Goal: Task Accomplishment & Management: Manage account settings

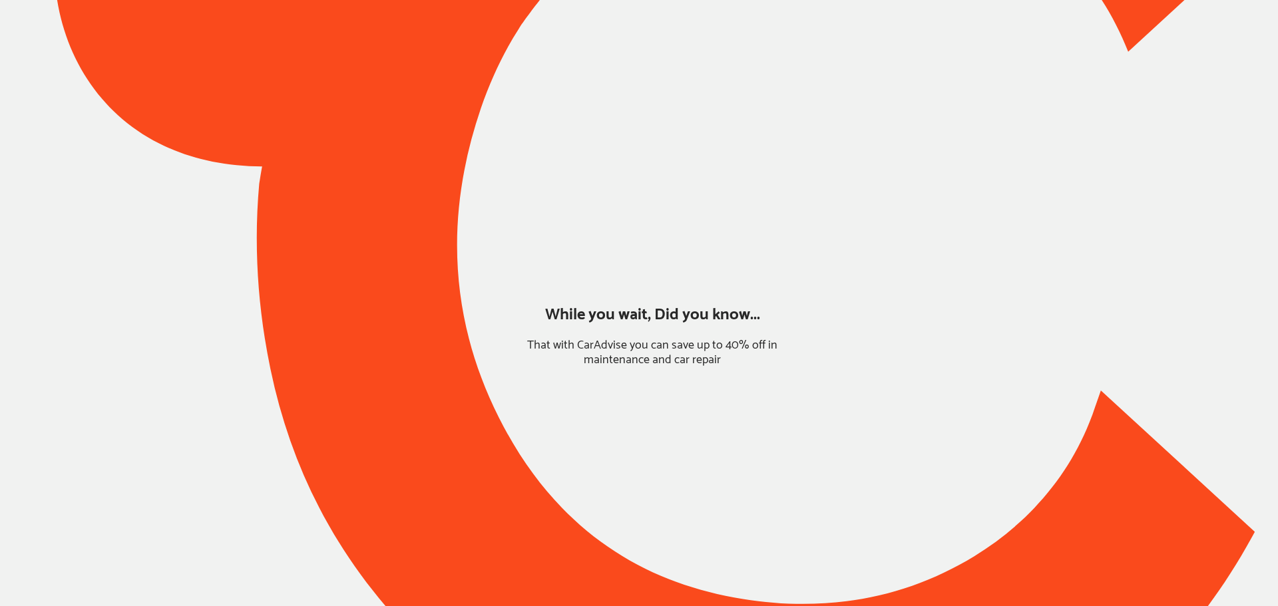
type input "*****"
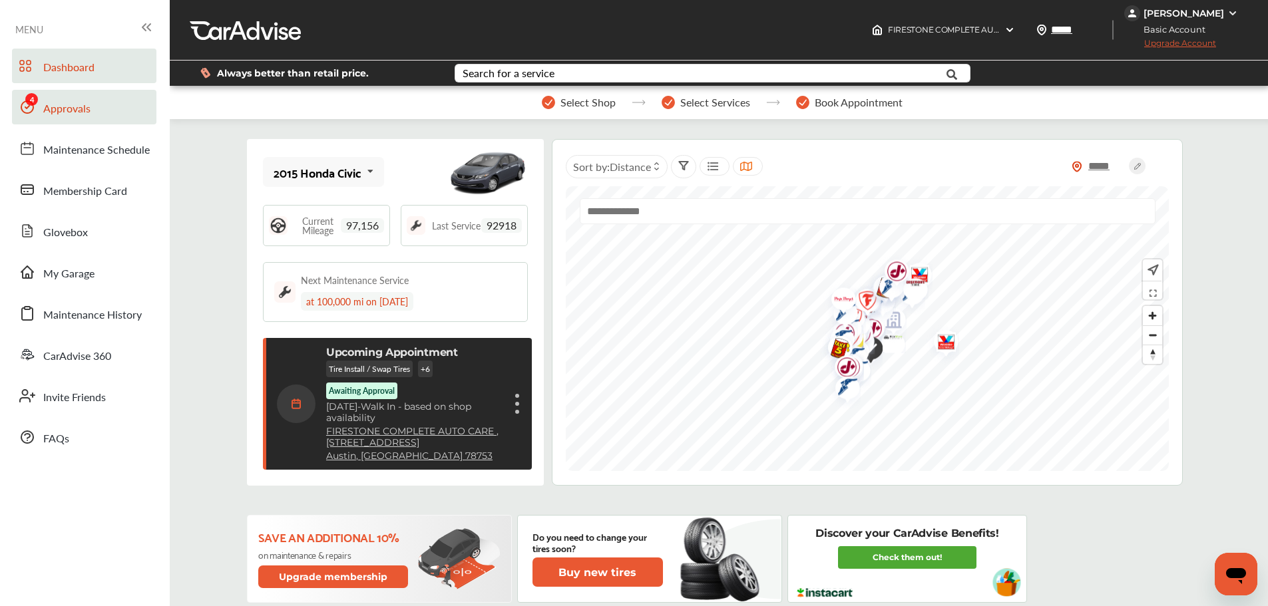
click at [92, 114] on link "Approvals" at bounding box center [84, 107] width 144 height 35
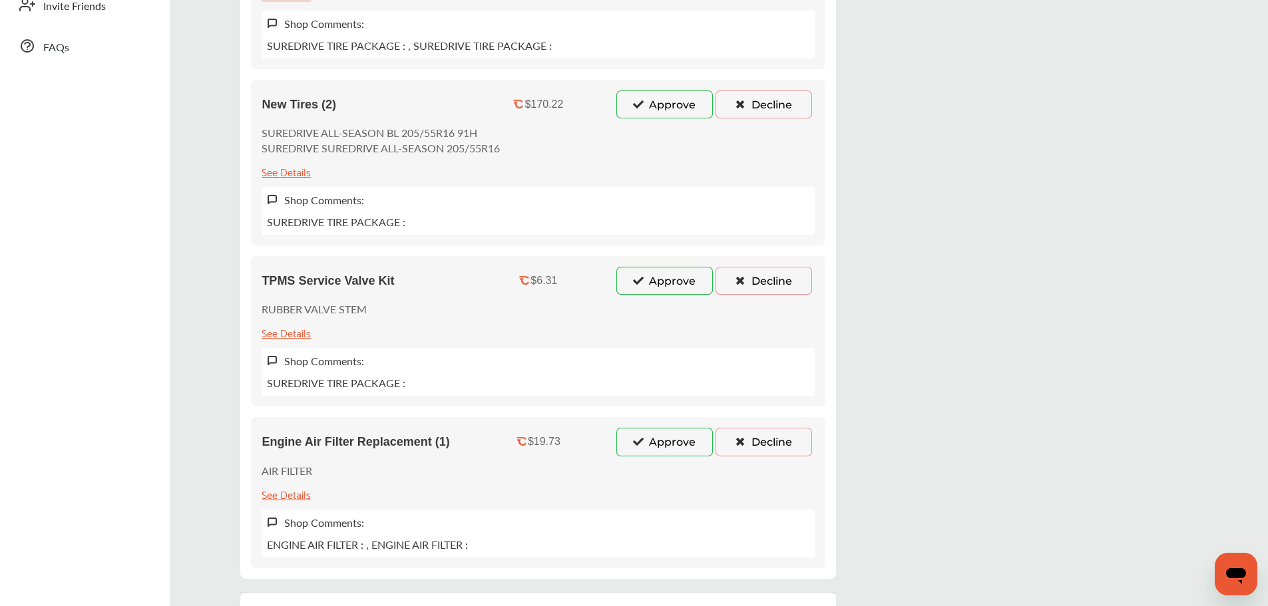
scroll to position [466, 0]
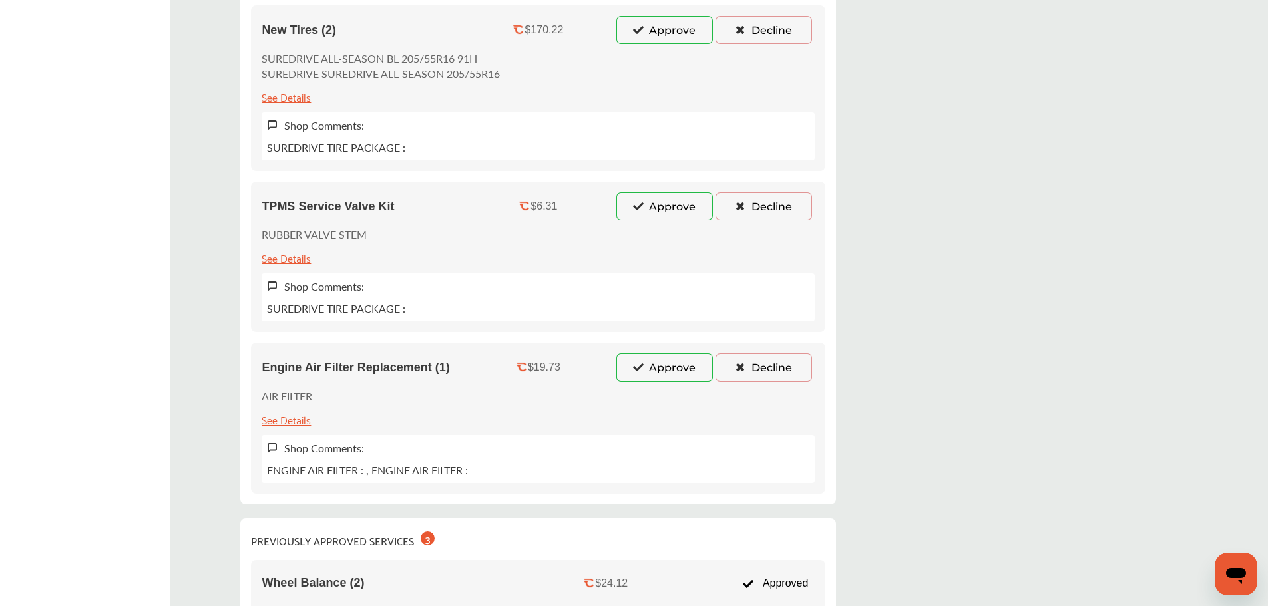
click at [645, 367] on button "Approve" at bounding box center [664, 367] width 96 height 28
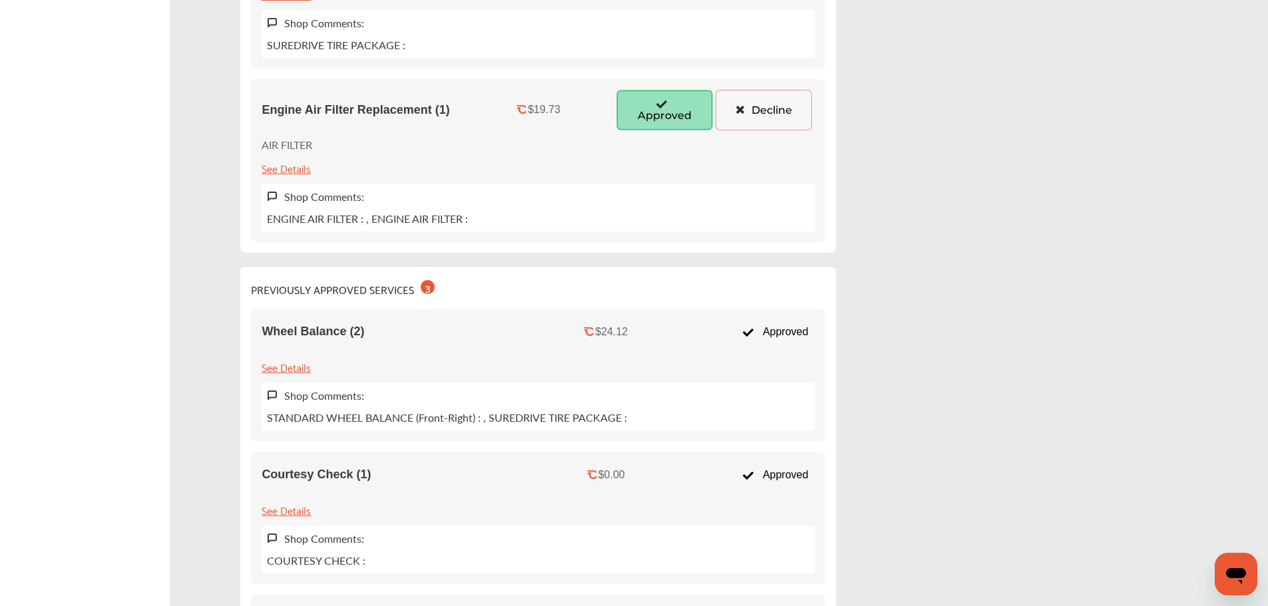
scroll to position [732, 0]
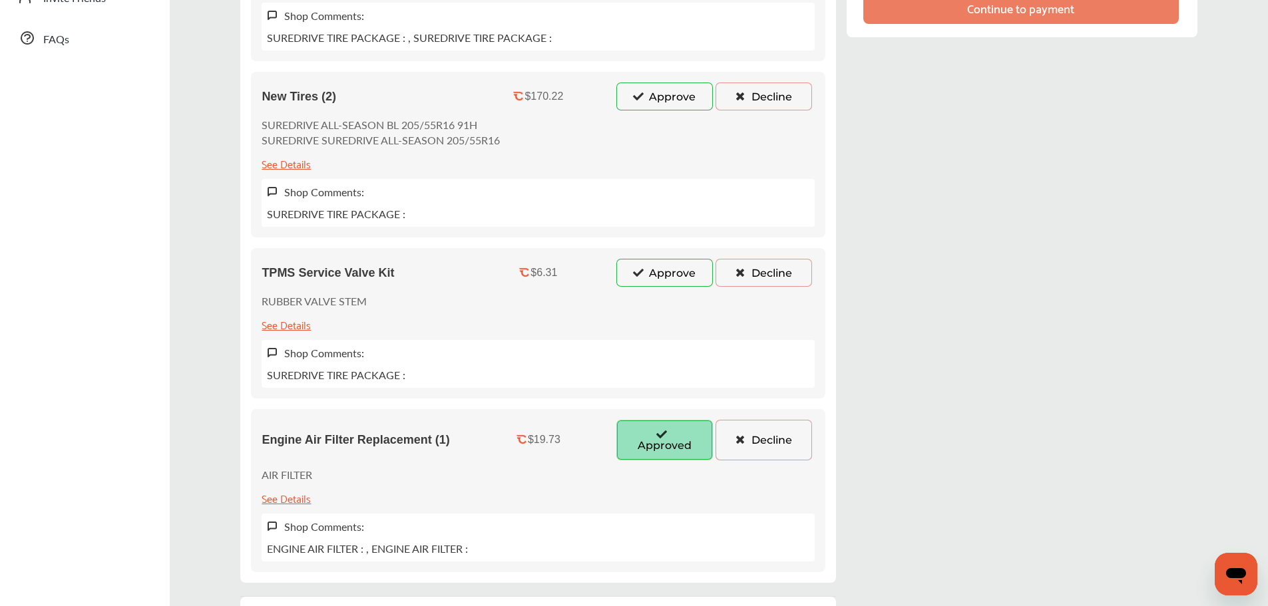
click at [762, 276] on button "Decline" at bounding box center [763, 273] width 96 height 28
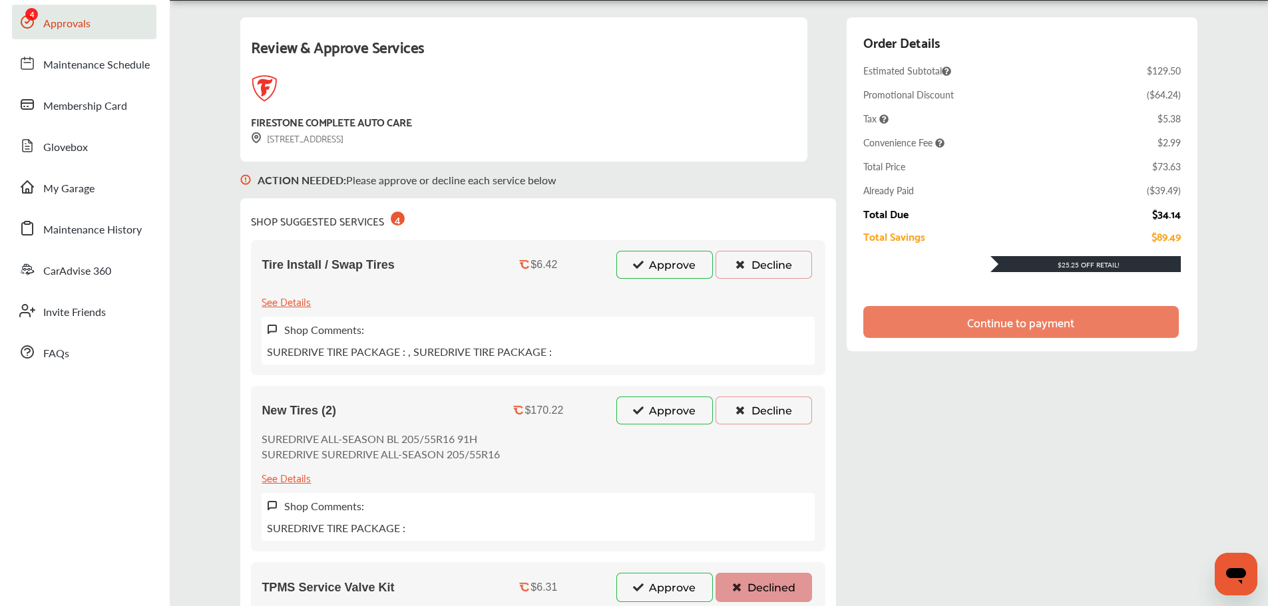
scroll to position [67, 0]
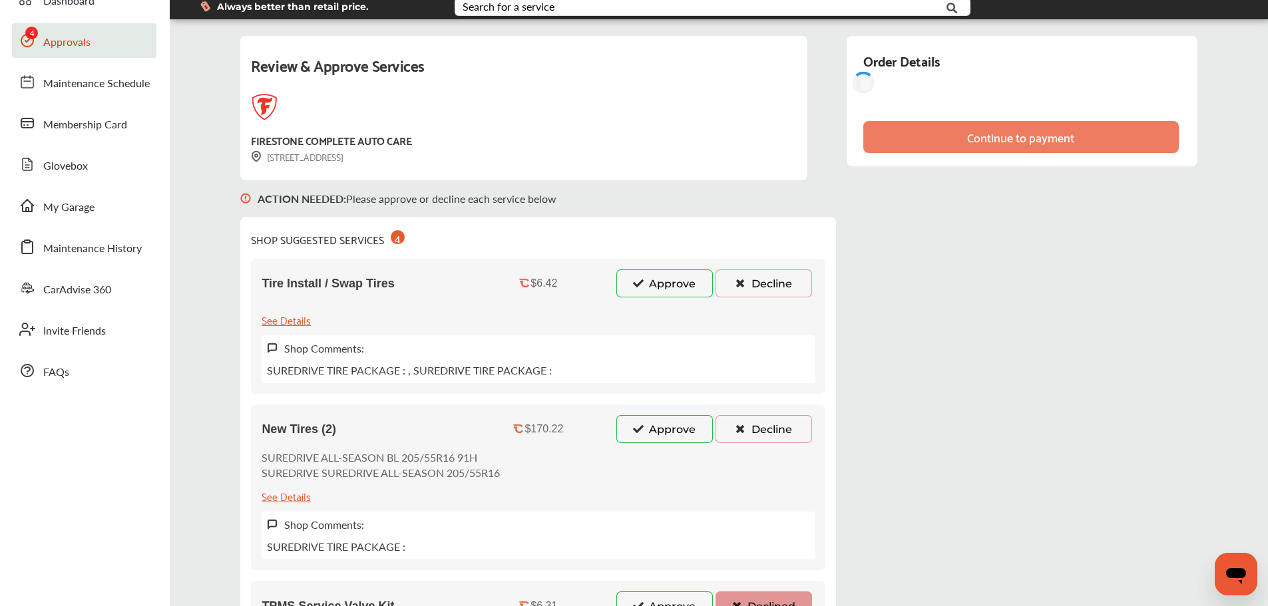
click at [761, 436] on button "Decline" at bounding box center [763, 429] width 96 height 28
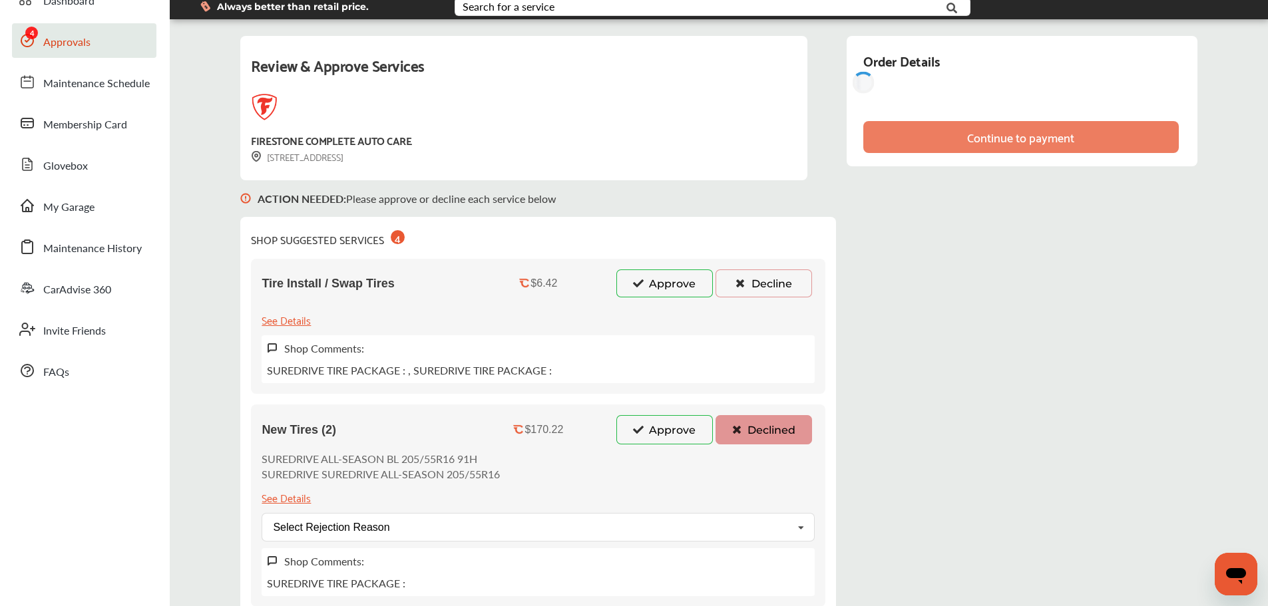
click at [774, 289] on button "Decline" at bounding box center [763, 283] width 96 height 28
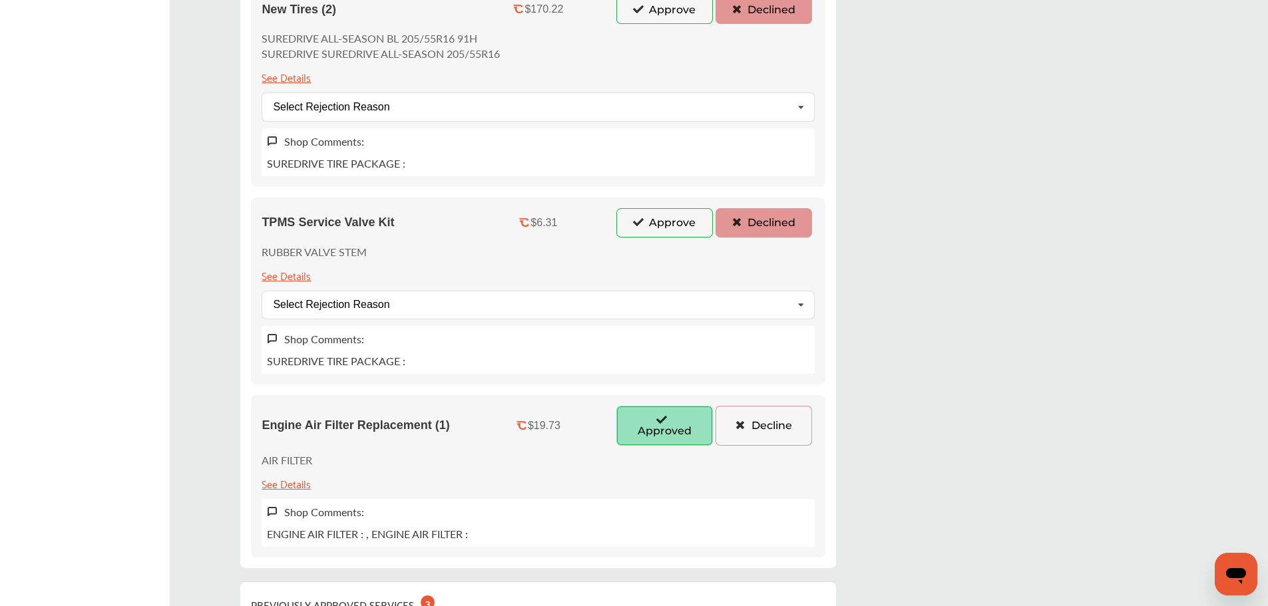
scroll to position [665, 0]
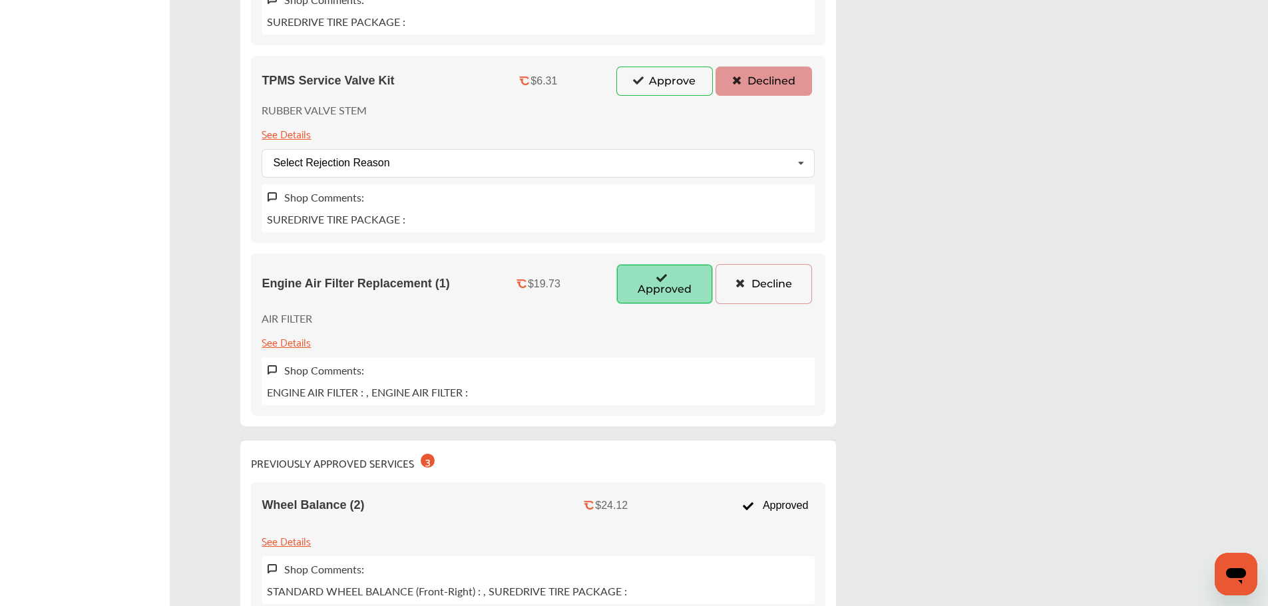
click at [757, 294] on button "Decline" at bounding box center [763, 284] width 96 height 40
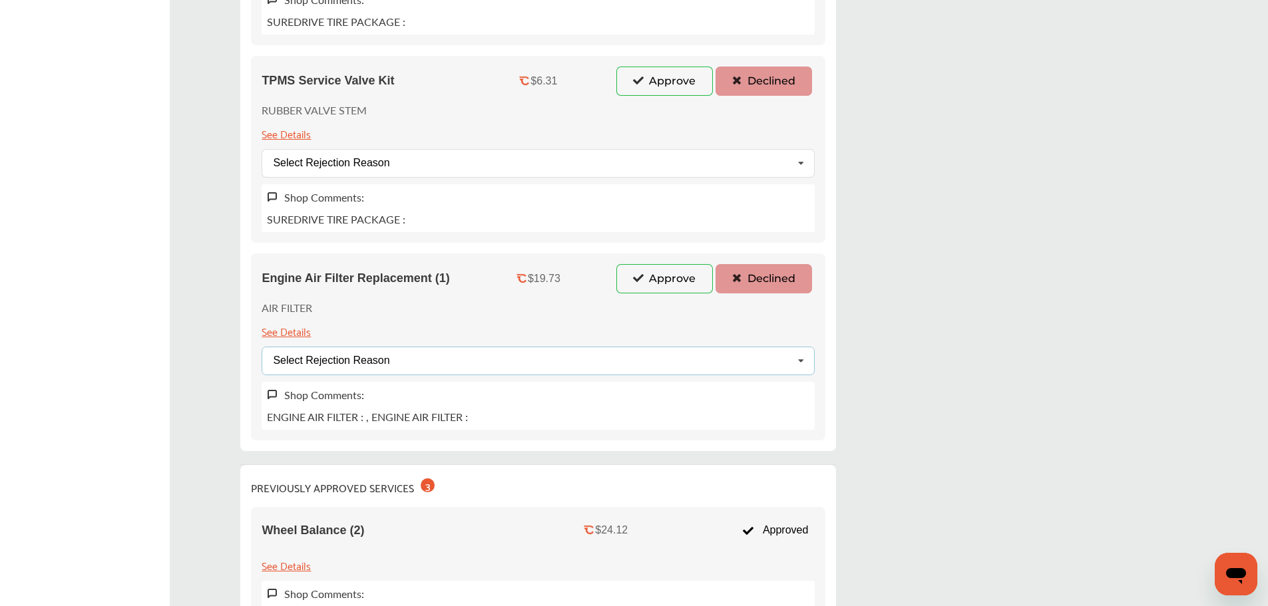
click at [491, 357] on div "Select Rejection Reason Price Not Required More Info Needed Other" at bounding box center [537, 361] width 553 height 29
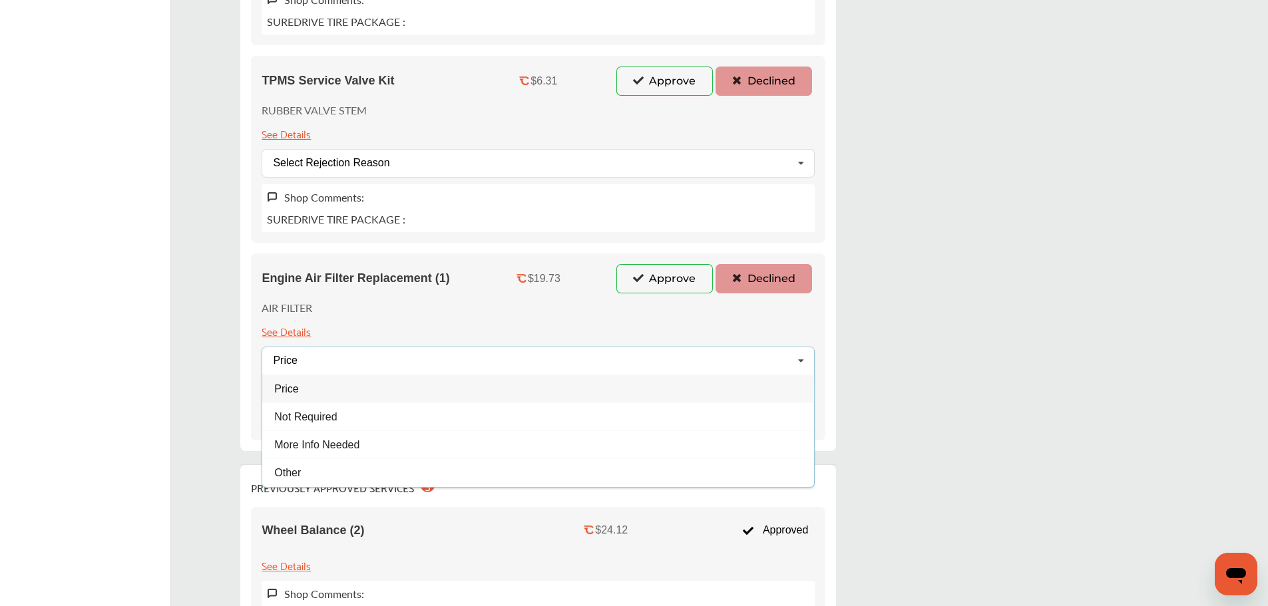
click at [350, 397] on div "Price" at bounding box center [538, 389] width 552 height 28
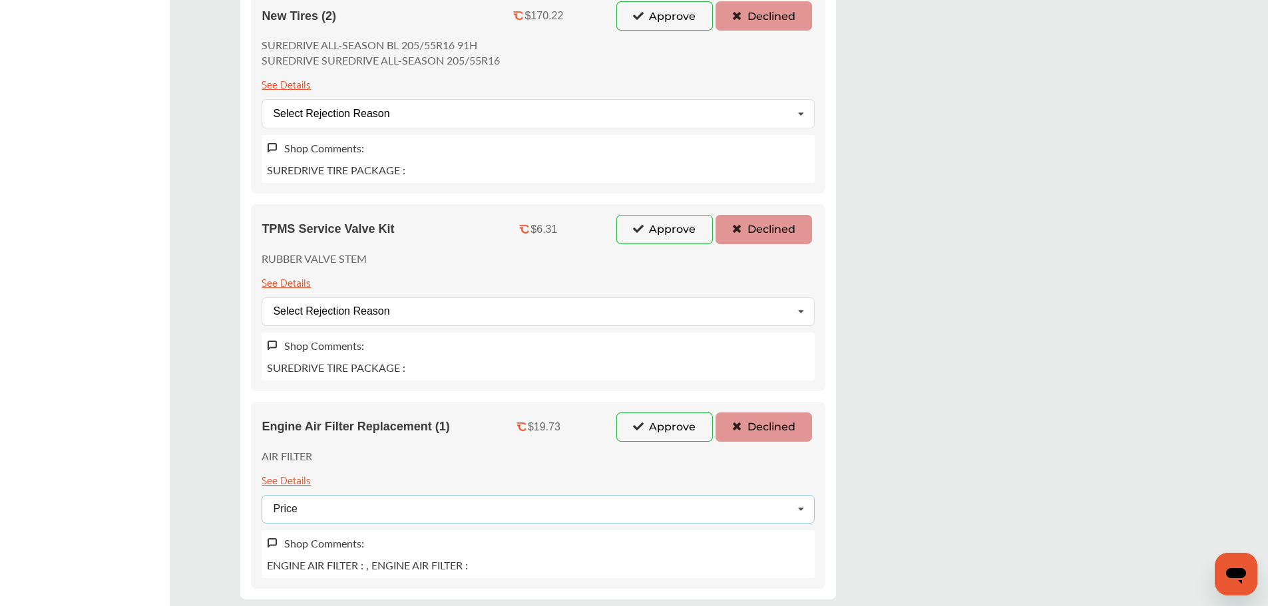
scroll to position [466, 0]
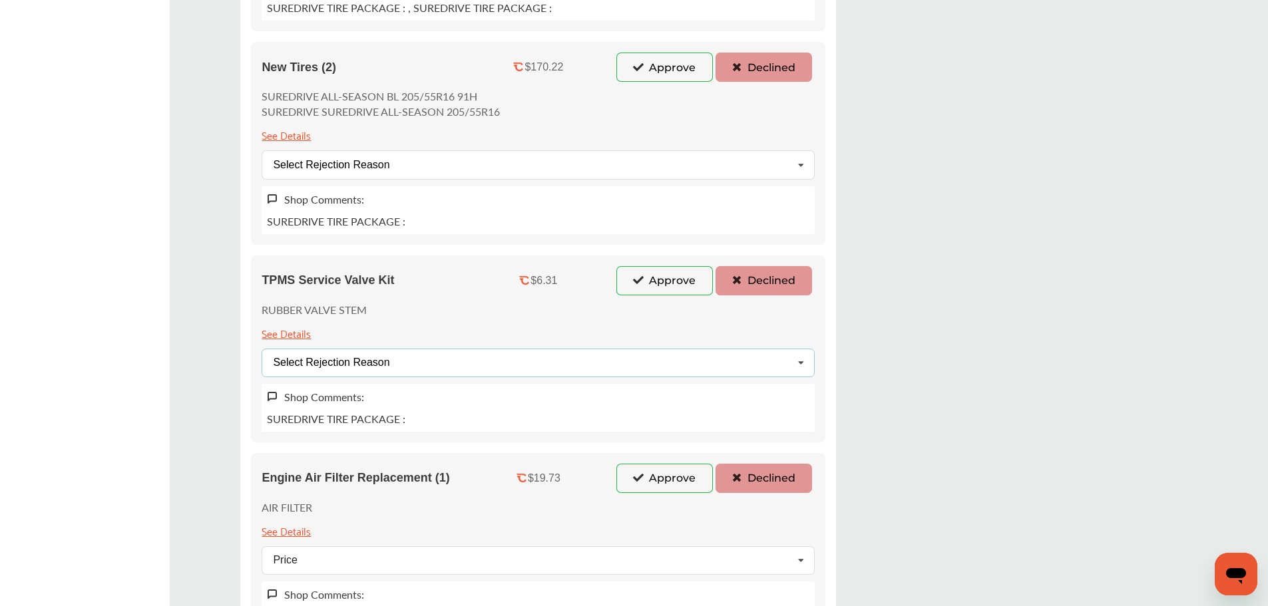
click at [404, 366] on div "Select Rejection Reason Price Not Required More Info Needed Other" at bounding box center [537, 363] width 553 height 29
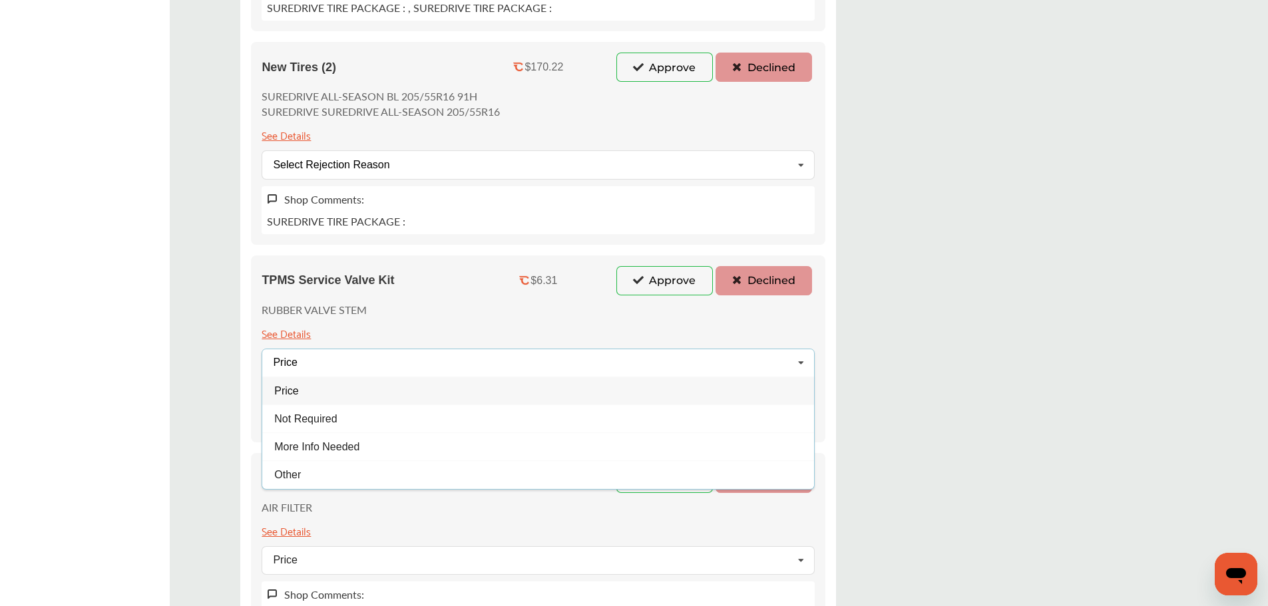
click at [331, 395] on div "Price" at bounding box center [538, 391] width 552 height 28
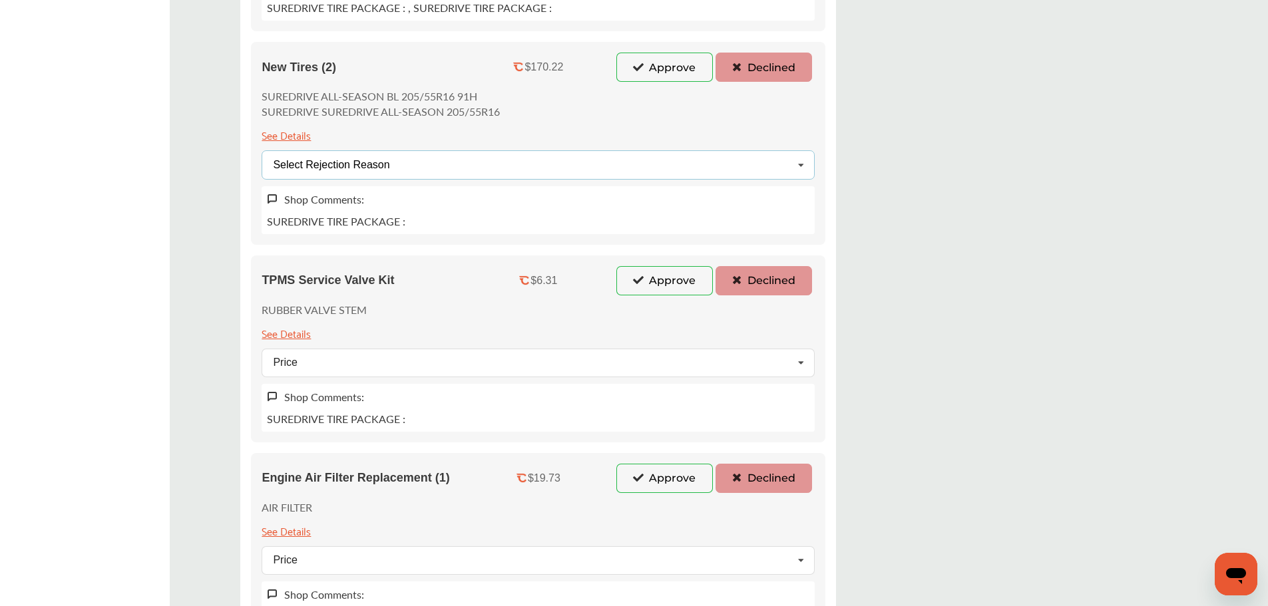
click at [413, 169] on div "Select Rejection Reason Price Not Required More Info Needed Other" at bounding box center [537, 164] width 553 height 29
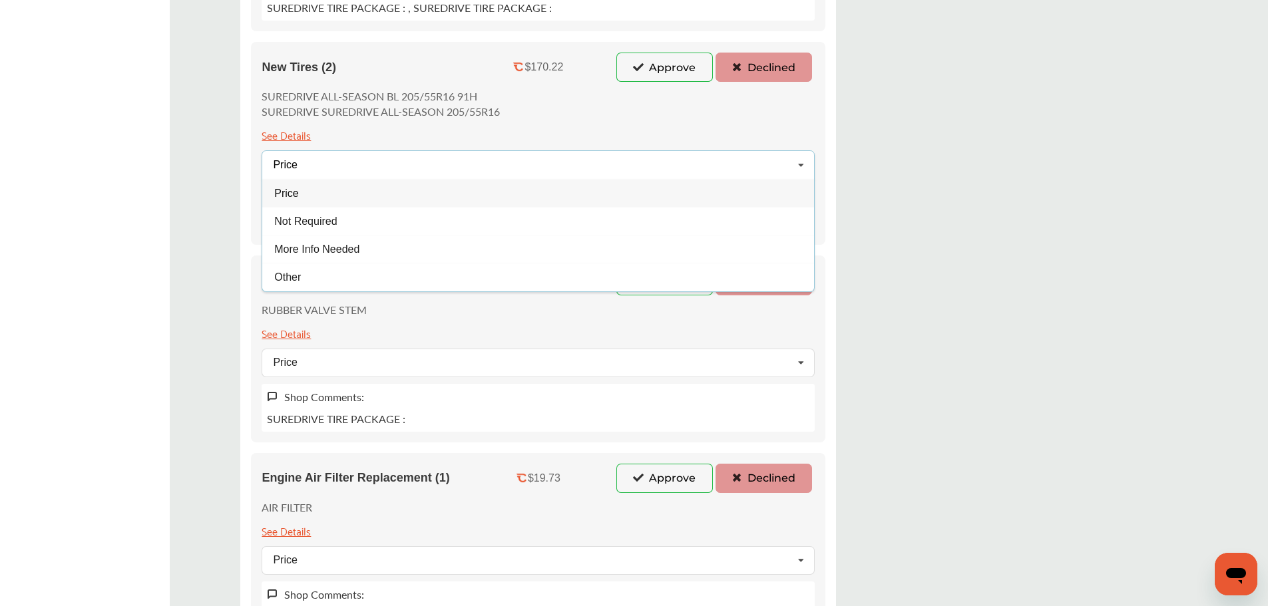
click at [349, 201] on div "Price" at bounding box center [538, 193] width 552 height 28
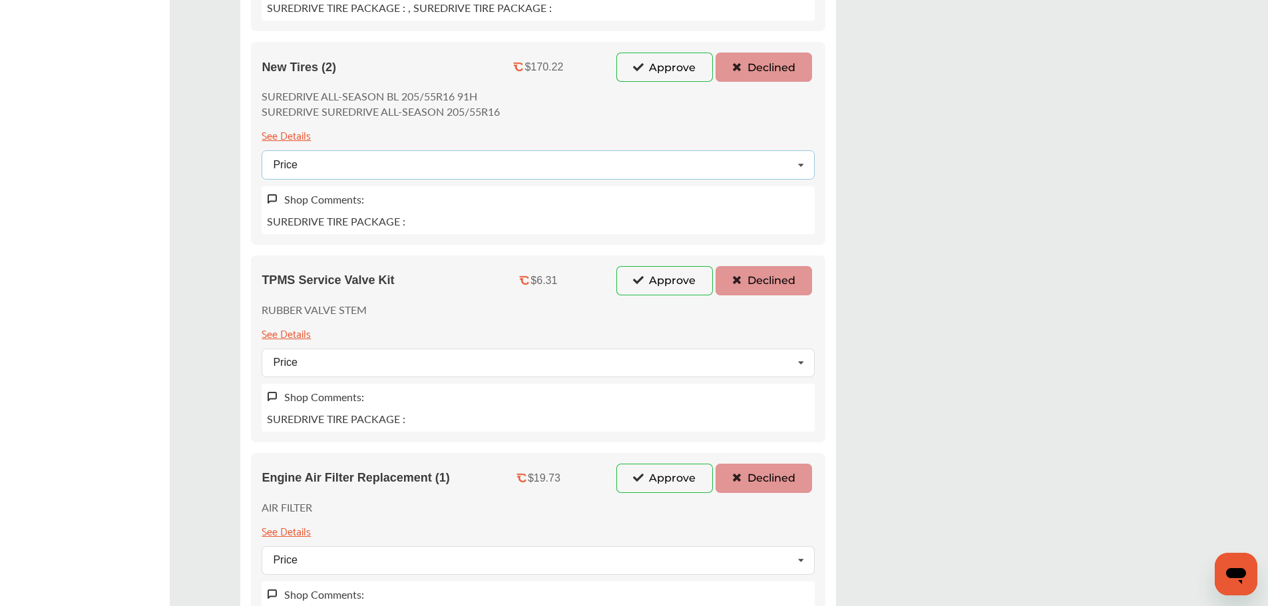
scroll to position [133, 0]
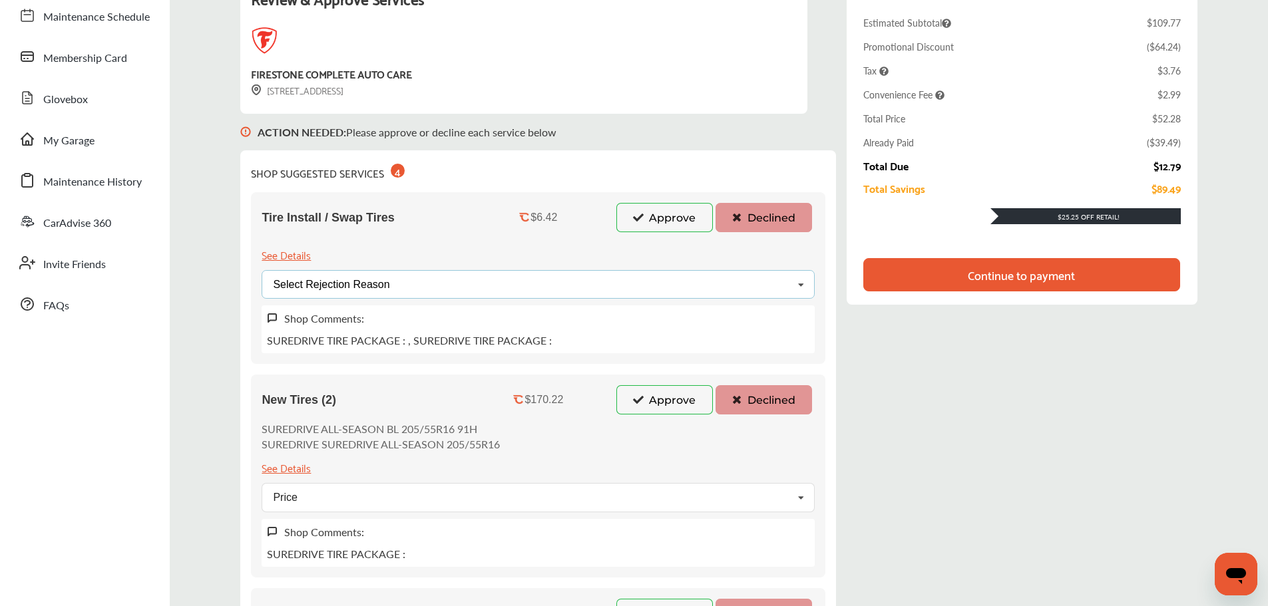
click at [395, 293] on div "Select Rejection Reason Price Not Required More Info Needed Other" at bounding box center [537, 284] width 553 height 29
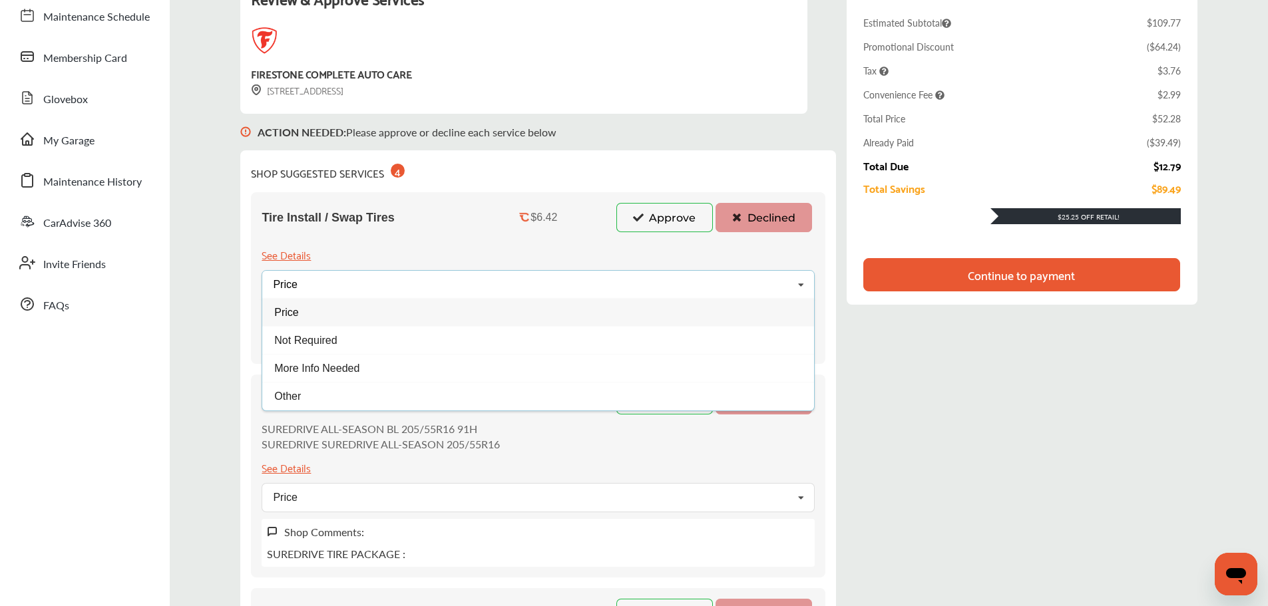
click at [314, 320] on div "Price" at bounding box center [538, 312] width 552 height 28
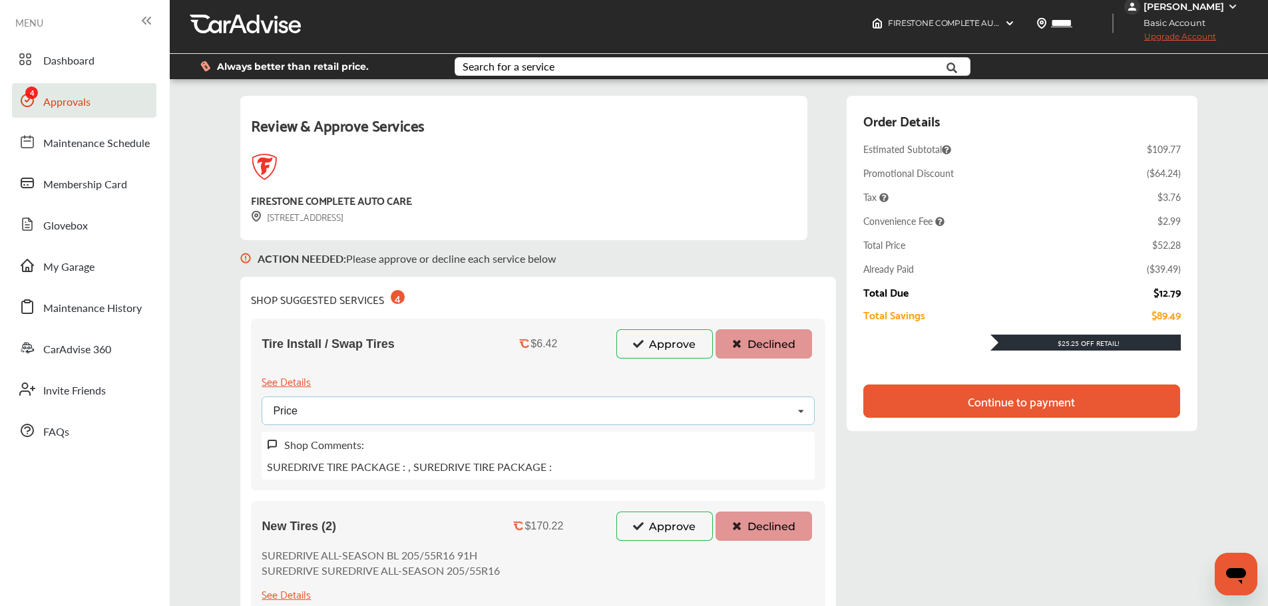
scroll to position [0, 0]
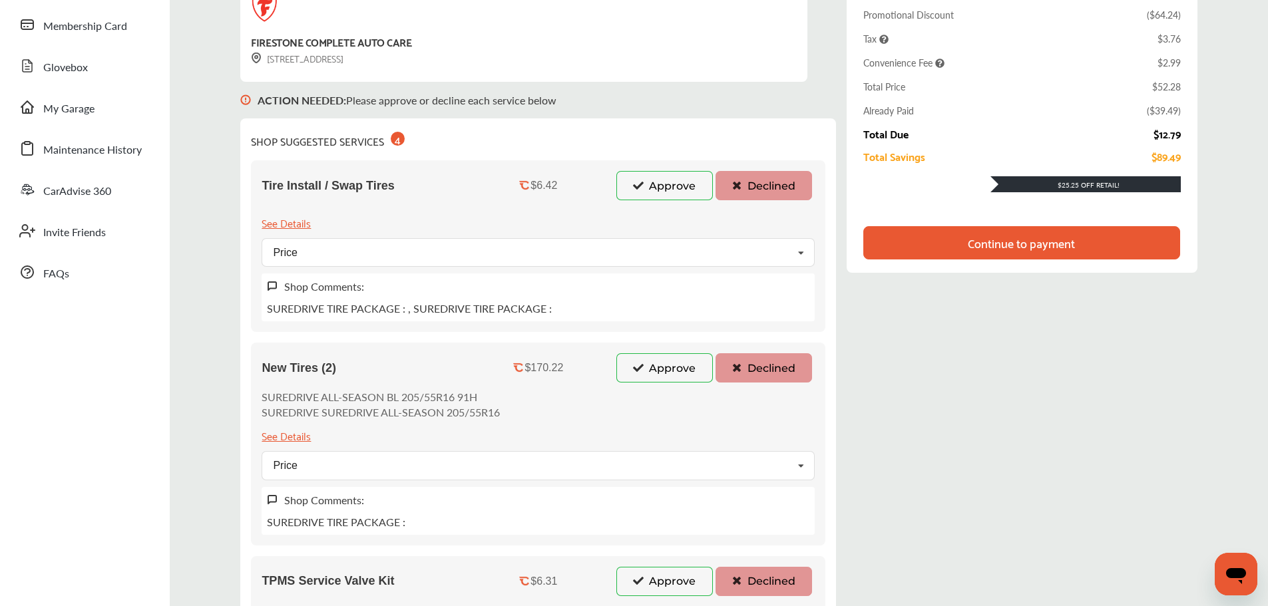
scroll to position [67, 0]
